Goal: Task Accomplishment & Management: Manage account settings

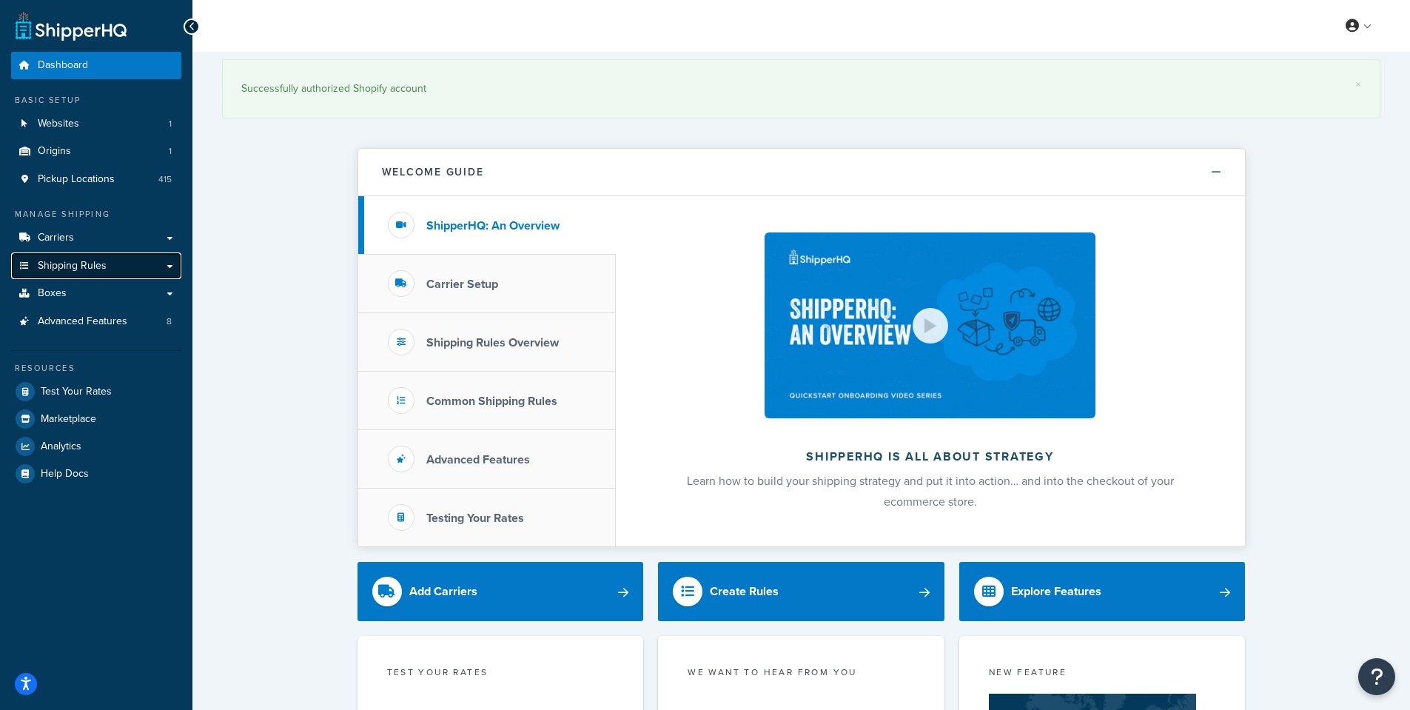
click at [90, 269] on span "Shipping Rules" at bounding box center [72, 266] width 69 height 13
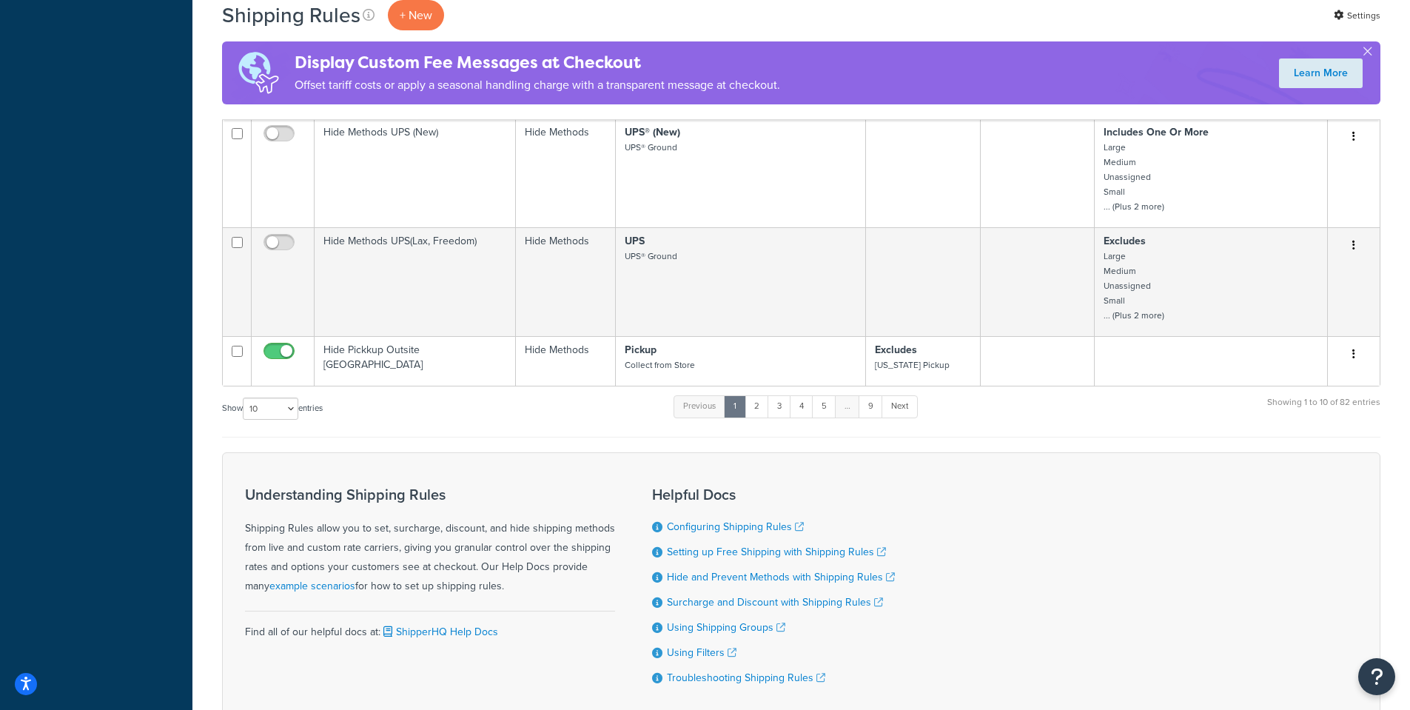
scroll to position [814, 0]
click at [758, 416] on link "2" at bounding box center [756, 405] width 24 height 22
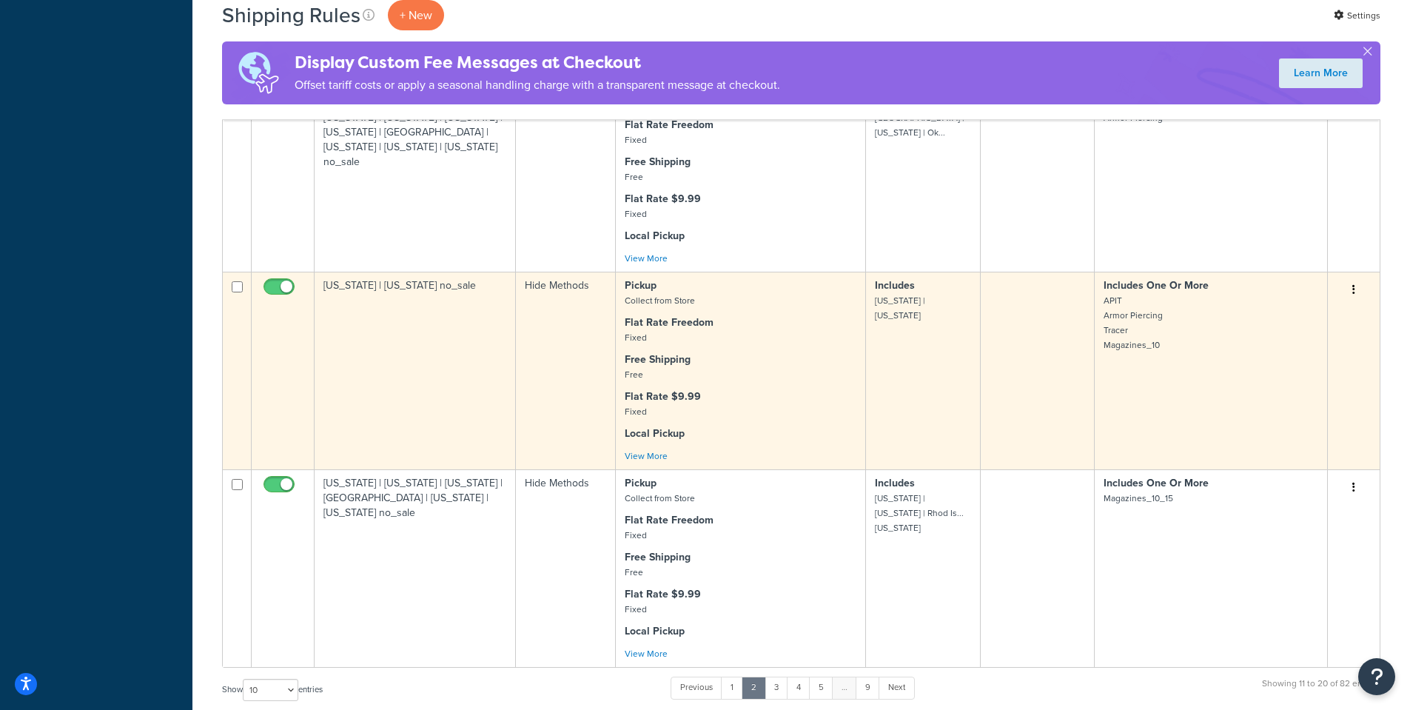
scroll to position [1634, 0]
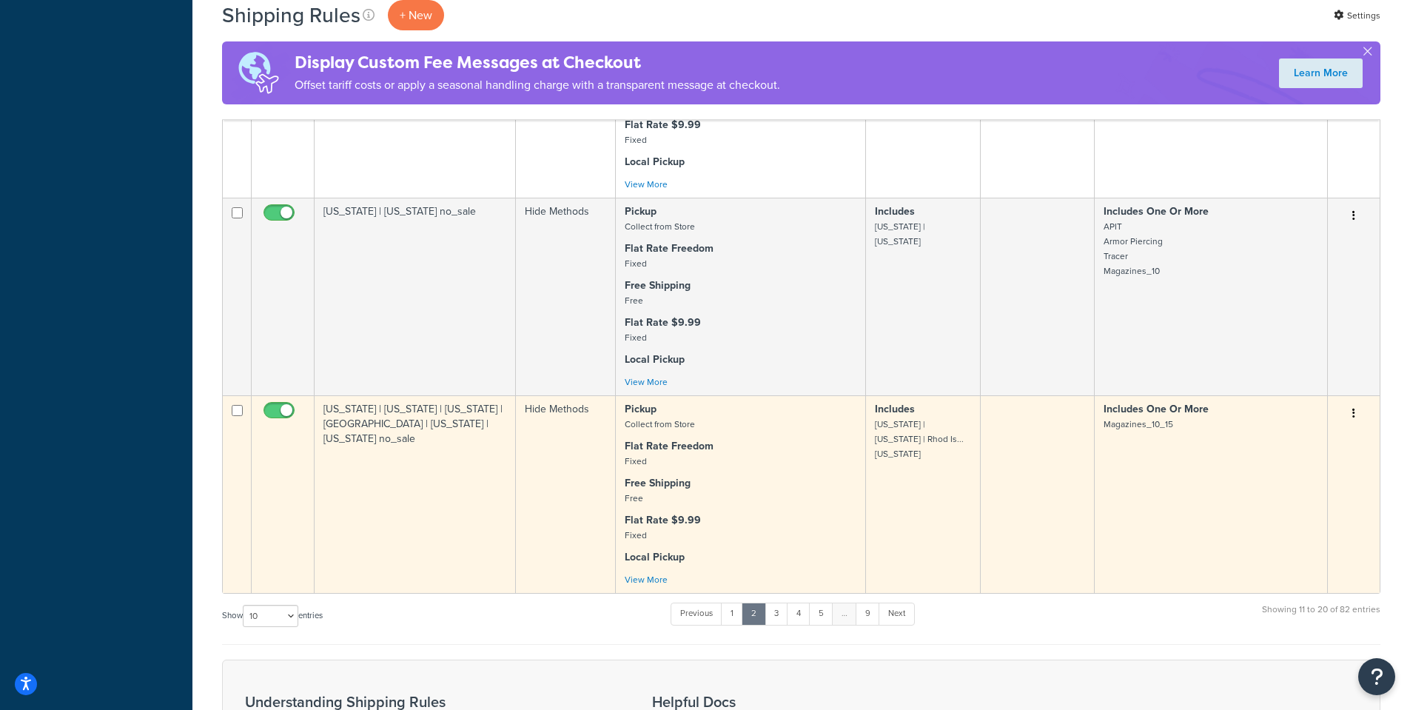
click at [451, 516] on td "New Jersey | New York | Colorado | Rhod Island | Washington | Vermont no_sale" at bounding box center [414, 494] width 201 height 198
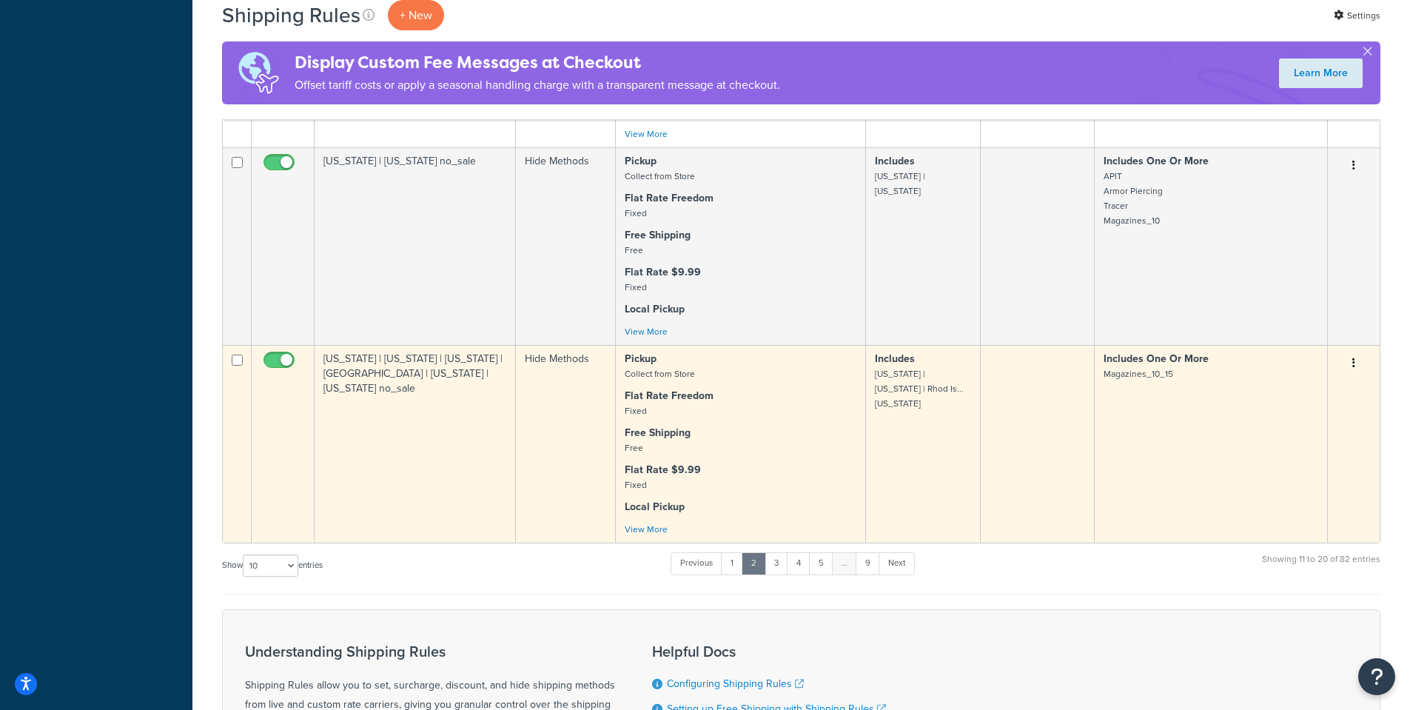
scroll to position [1683, 0]
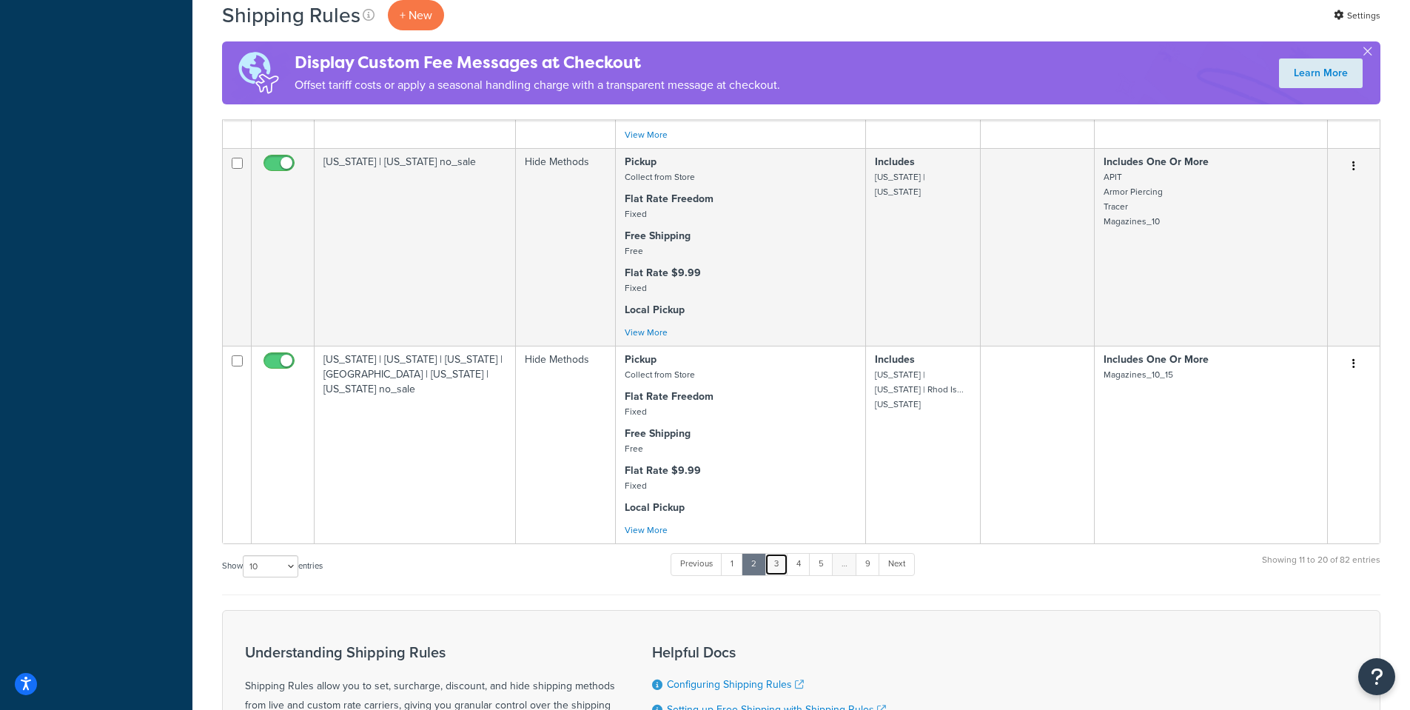
click at [782, 575] on link "3" at bounding box center [776, 564] width 24 height 22
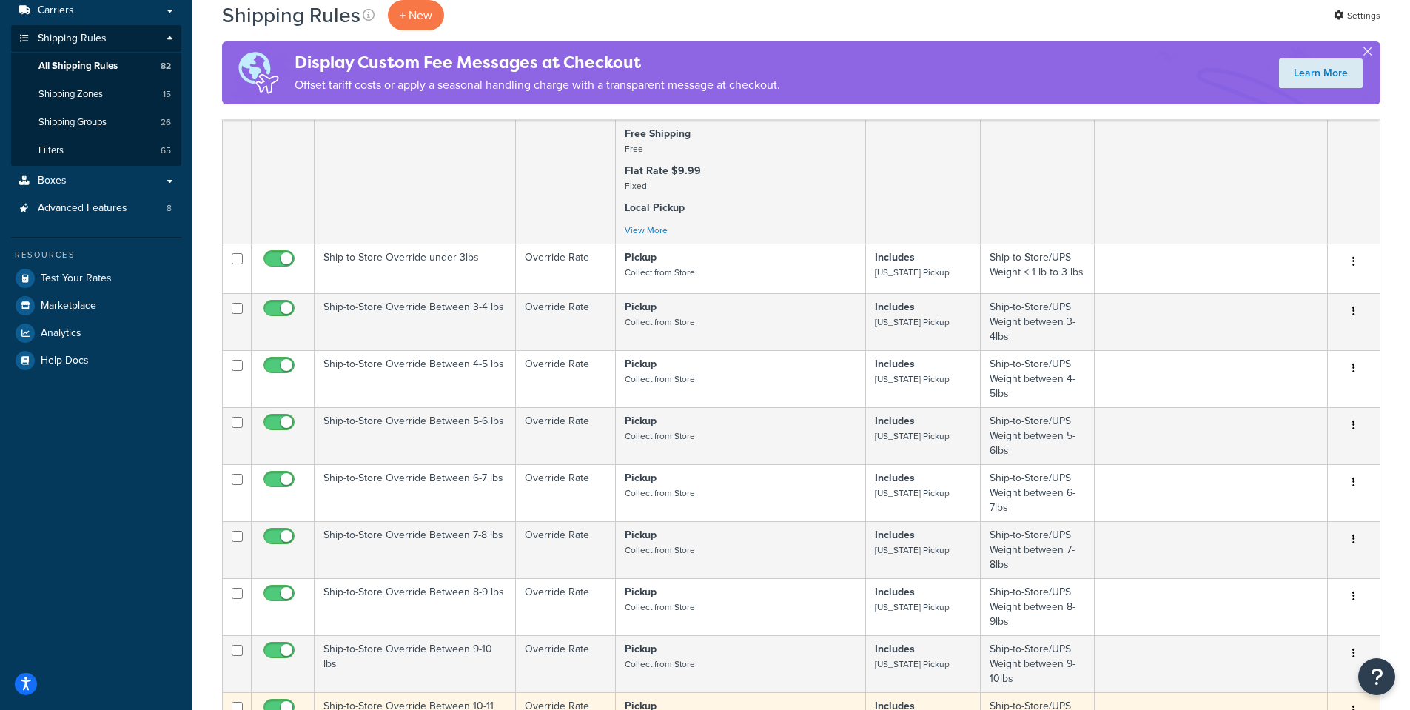
scroll to position [444, 0]
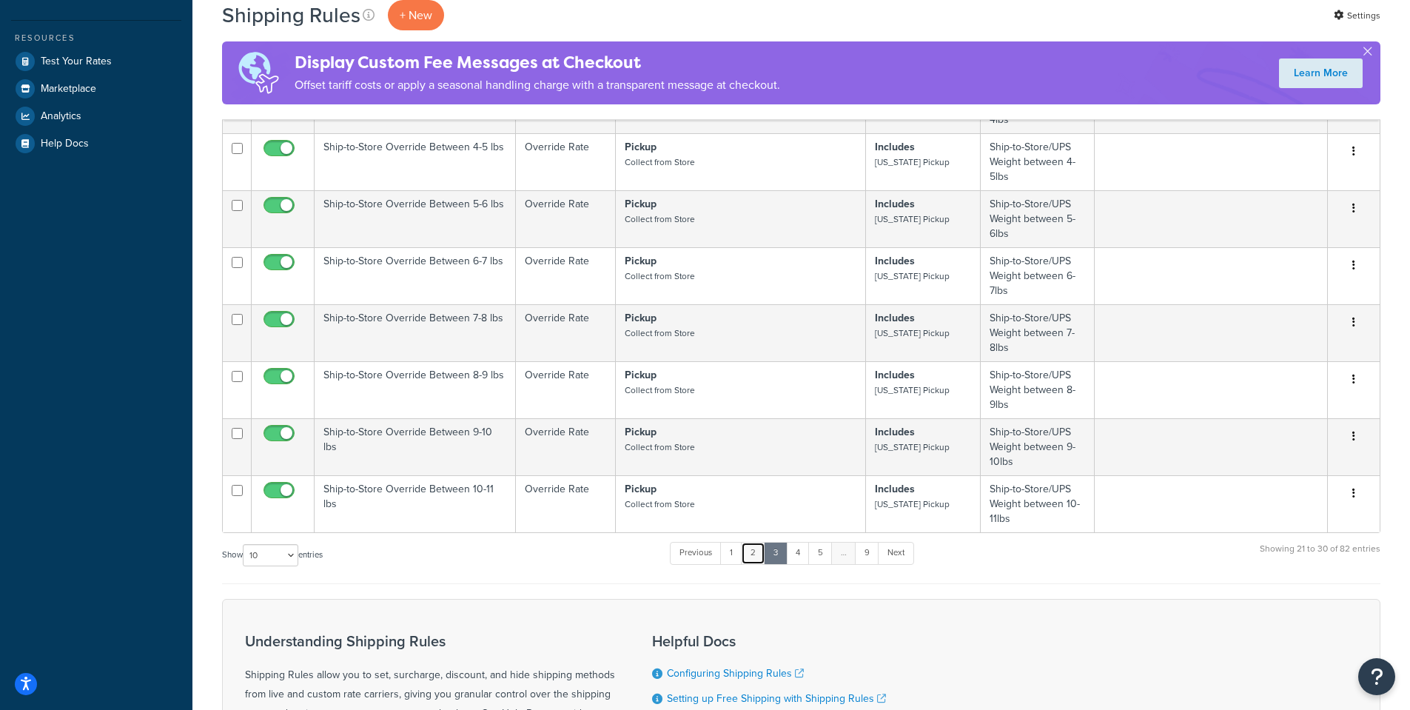
click at [751, 555] on link "2" at bounding box center [753, 553] width 24 height 22
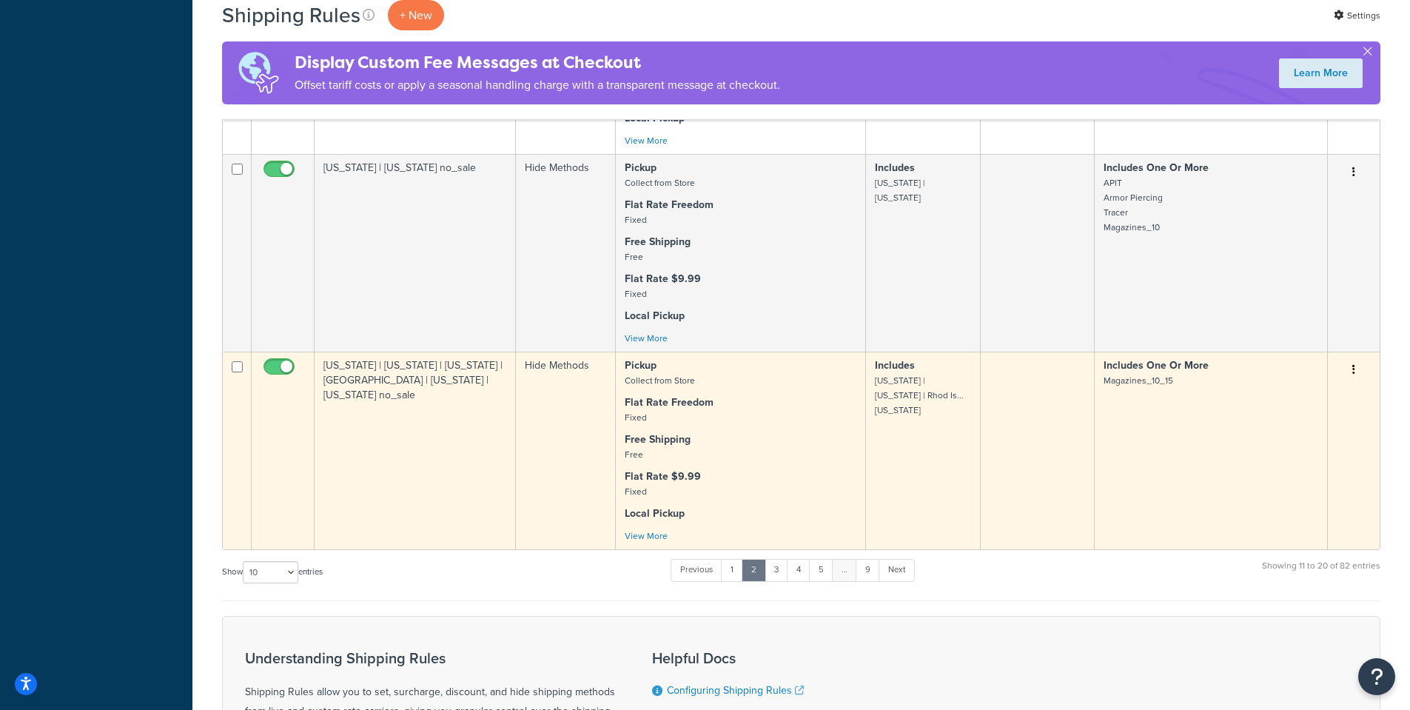
scroll to position [1708, 0]
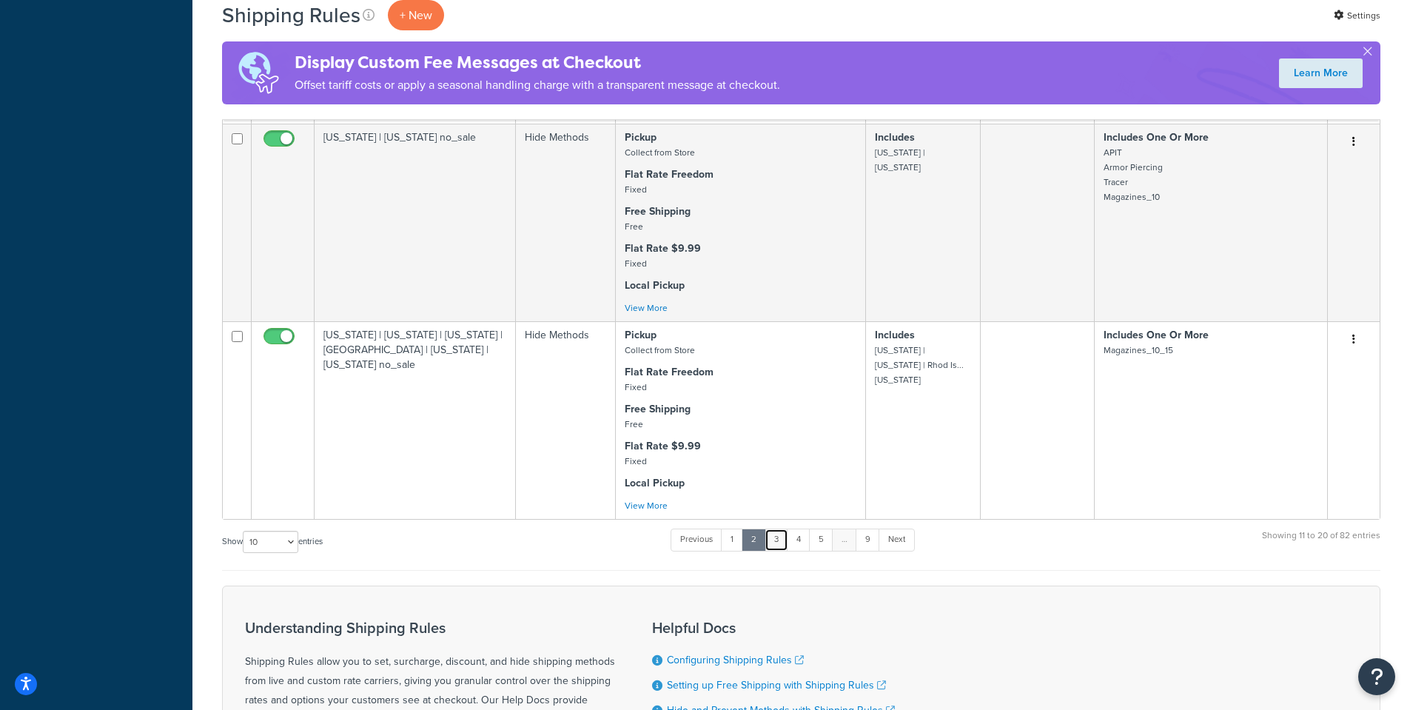
click at [784, 551] on link "3" at bounding box center [776, 539] width 24 height 22
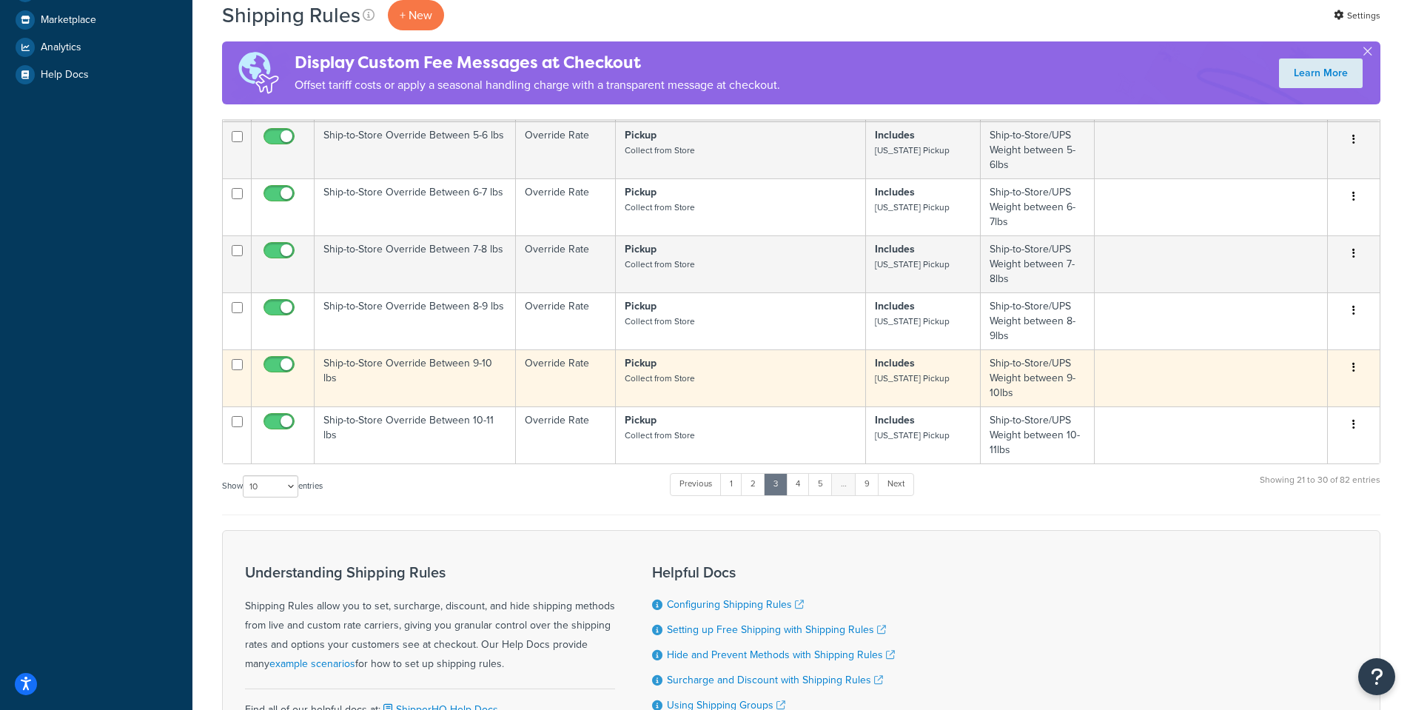
scroll to position [592, 0]
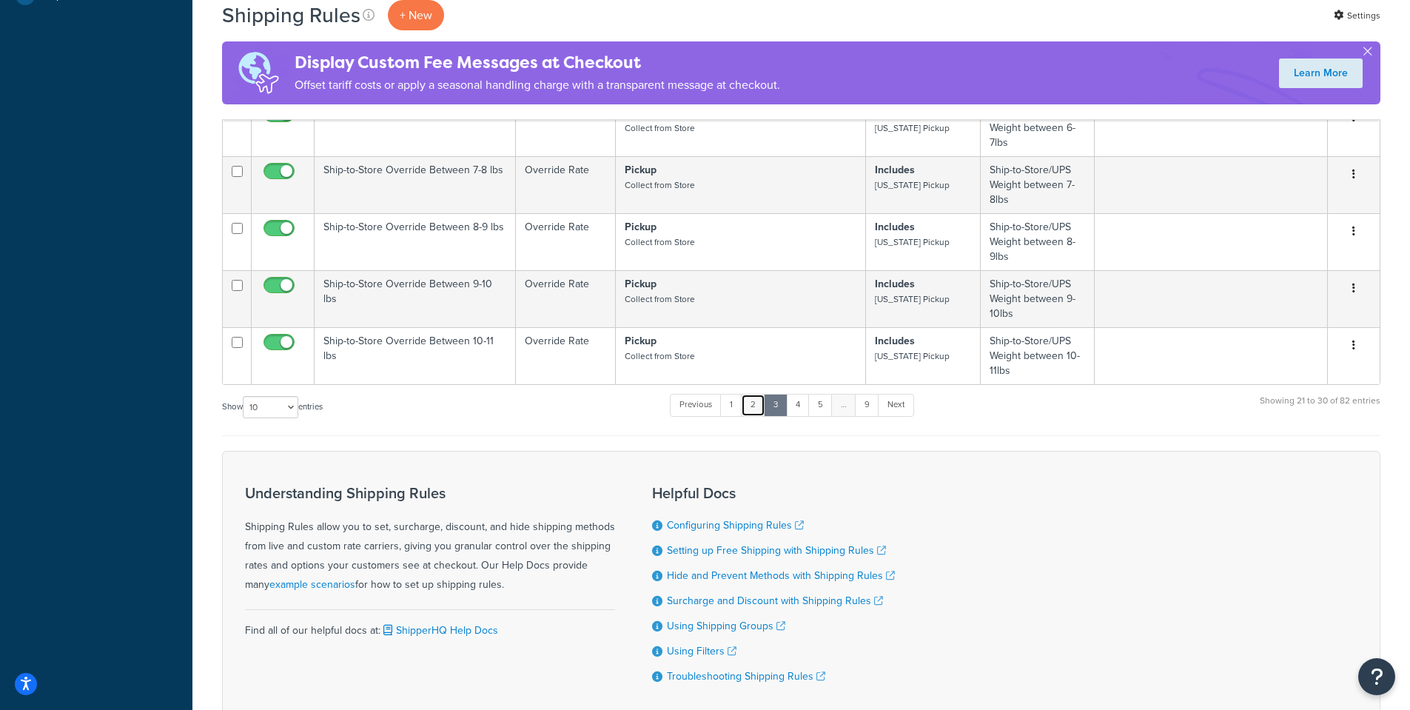
click at [758, 413] on link "2" at bounding box center [753, 405] width 24 height 22
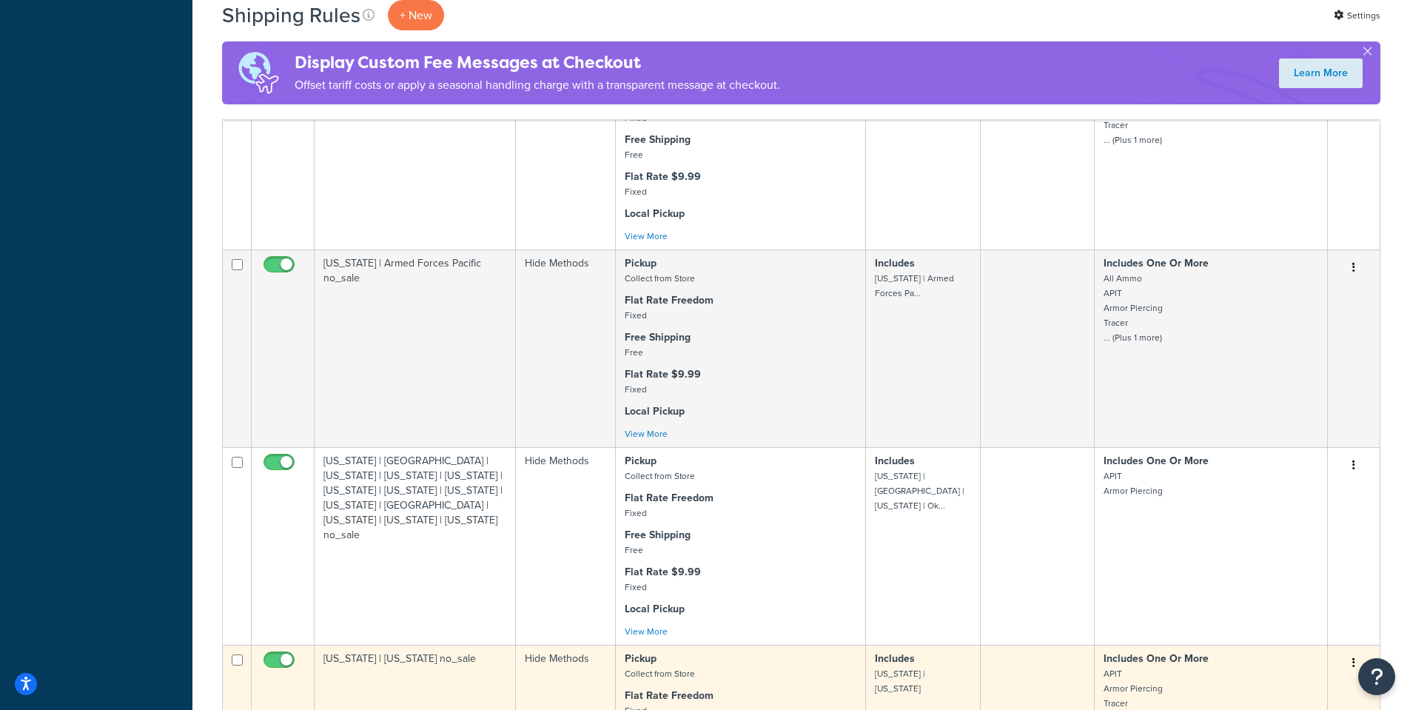
scroll to position [1116, 0]
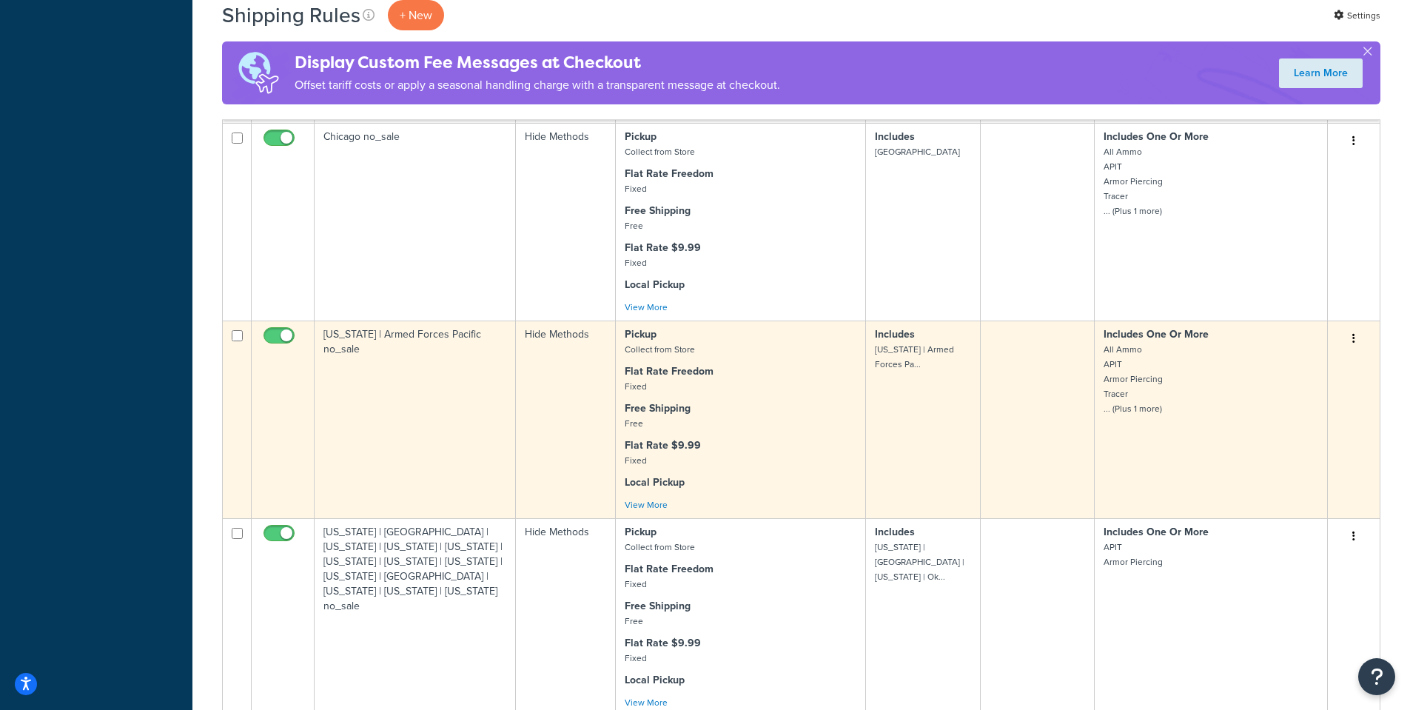
click at [1140, 415] on small "All Ammo APIT Armor Piercing Tracer ... (Plus 1 more)" at bounding box center [1132, 379] width 59 height 73
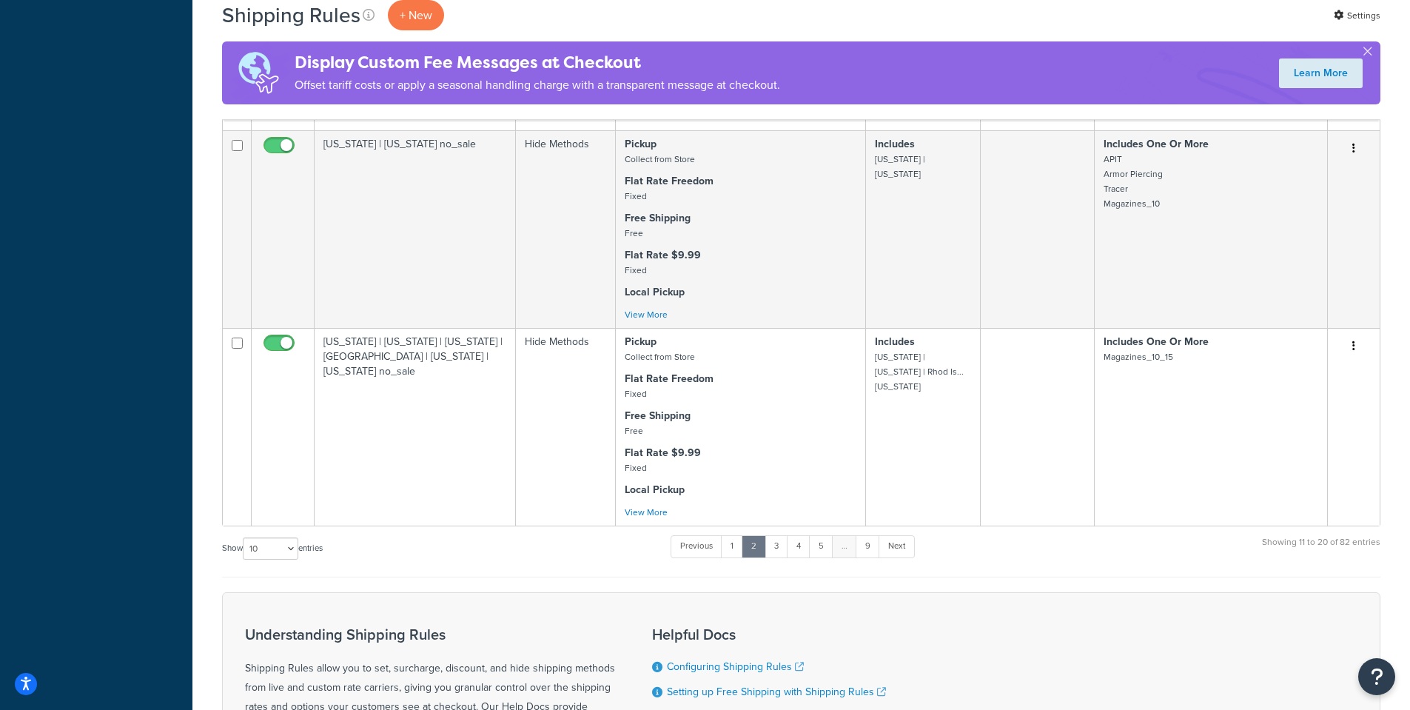
scroll to position [1702, 0]
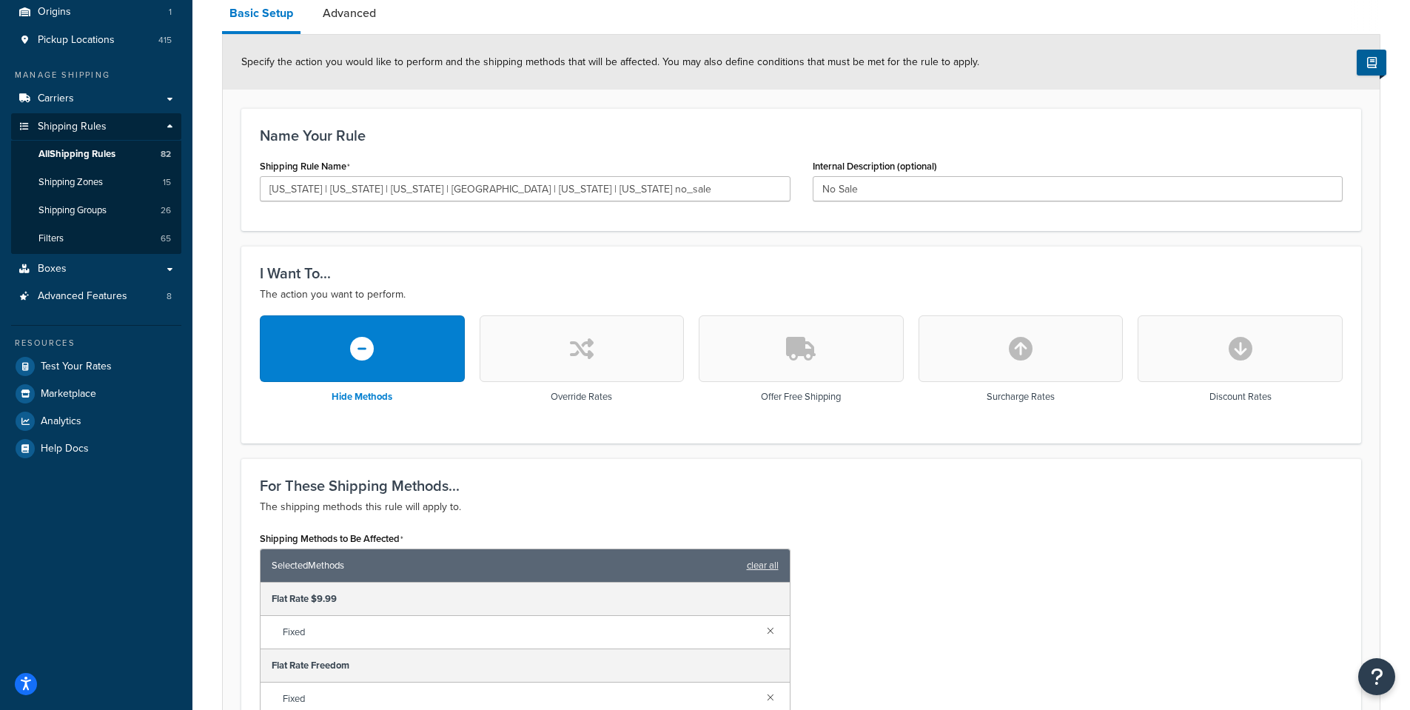
scroll to position [30, 0]
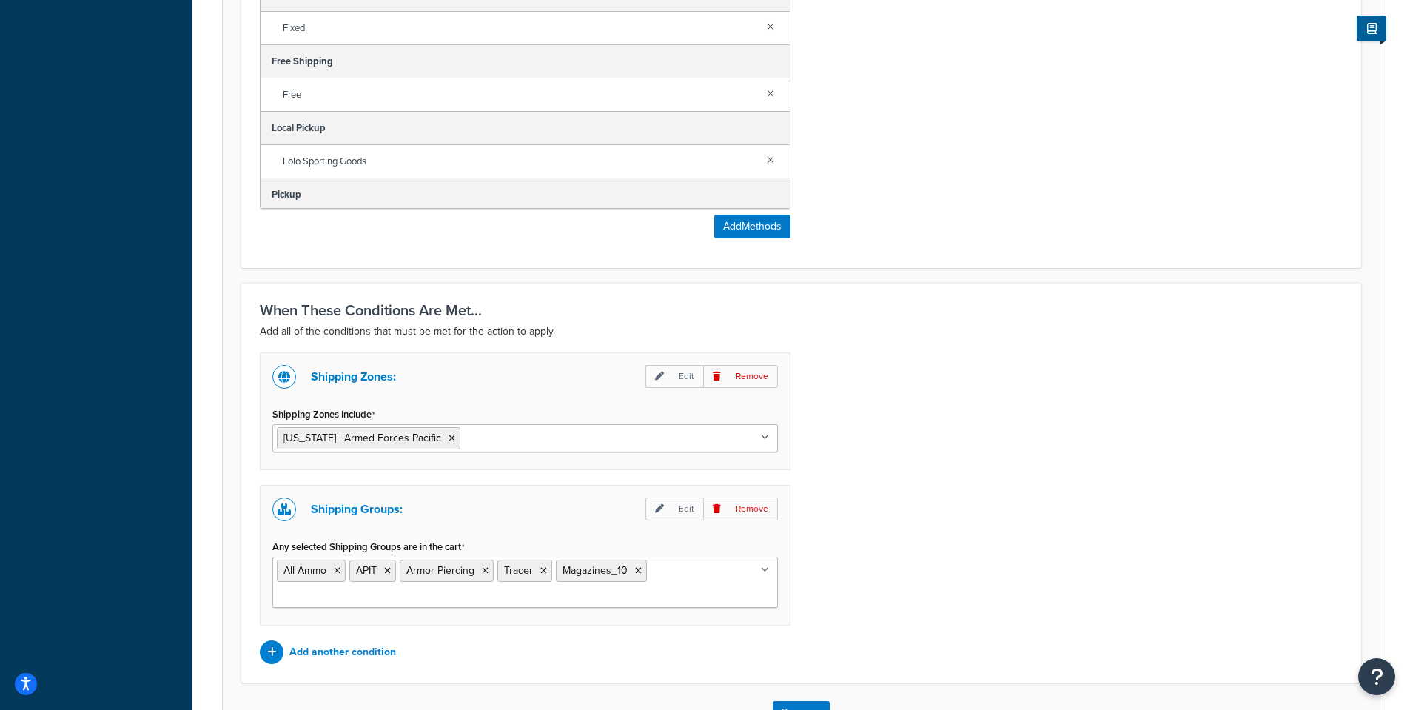
scroll to position [918, 0]
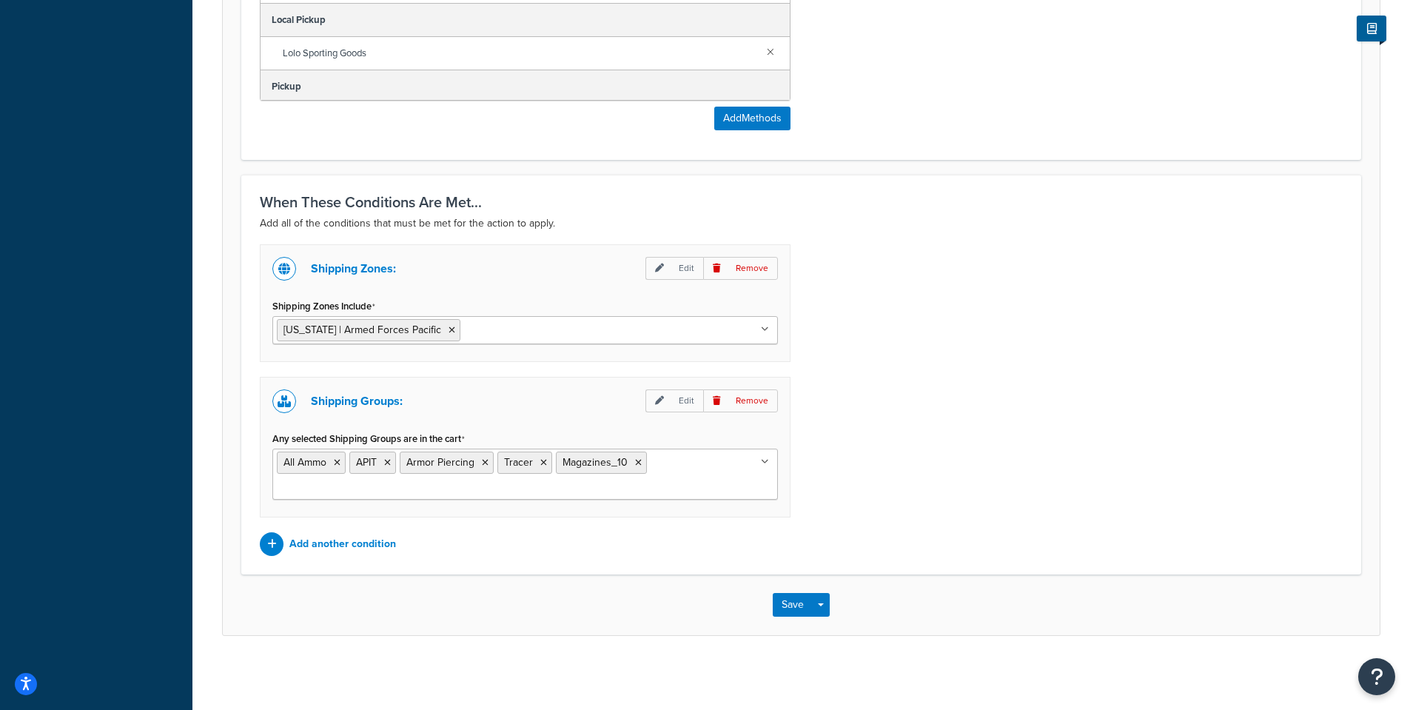
click at [1001, 291] on div "Shipping Zones: Edit Remove Shipping Zones Include [US_STATE] | Armed Forces Pa…" at bounding box center [801, 400] width 1105 height 312
